Goal: Transaction & Acquisition: Book appointment/travel/reservation

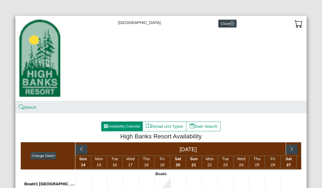
click at [222, 27] on button "Close" at bounding box center [227, 24] width 18 height 8
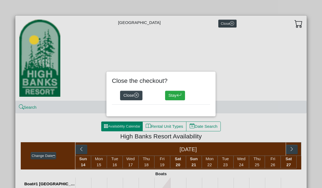
click at [129, 94] on button "Close" at bounding box center [131, 96] width 22 height 10
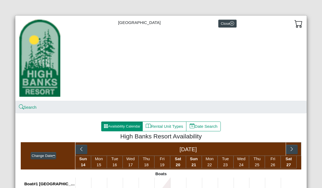
click at [226, 22] on button "Close" at bounding box center [227, 24] width 18 height 8
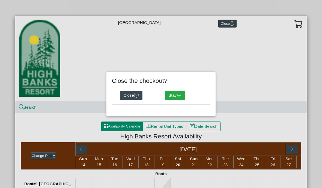
click at [133, 95] on button "Close" at bounding box center [131, 96] width 22 height 10
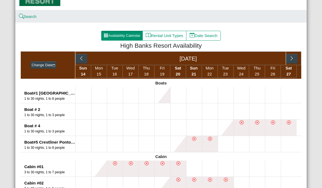
scroll to position [90, 0]
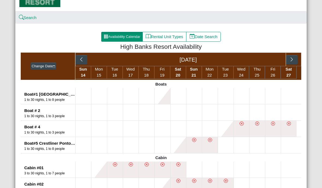
click at [82, 58] on icon "chevron left" at bounding box center [81, 59] width 5 height 5
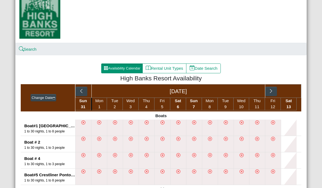
scroll to position [58, 0]
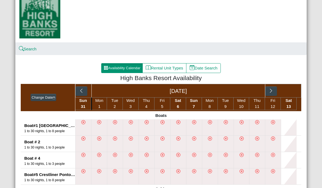
click at [271, 93] on icon "chevron right" at bounding box center [270, 90] width 5 height 5
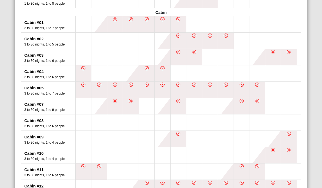
scroll to position [235, 0]
